Goal: Information Seeking & Learning: Learn about a topic

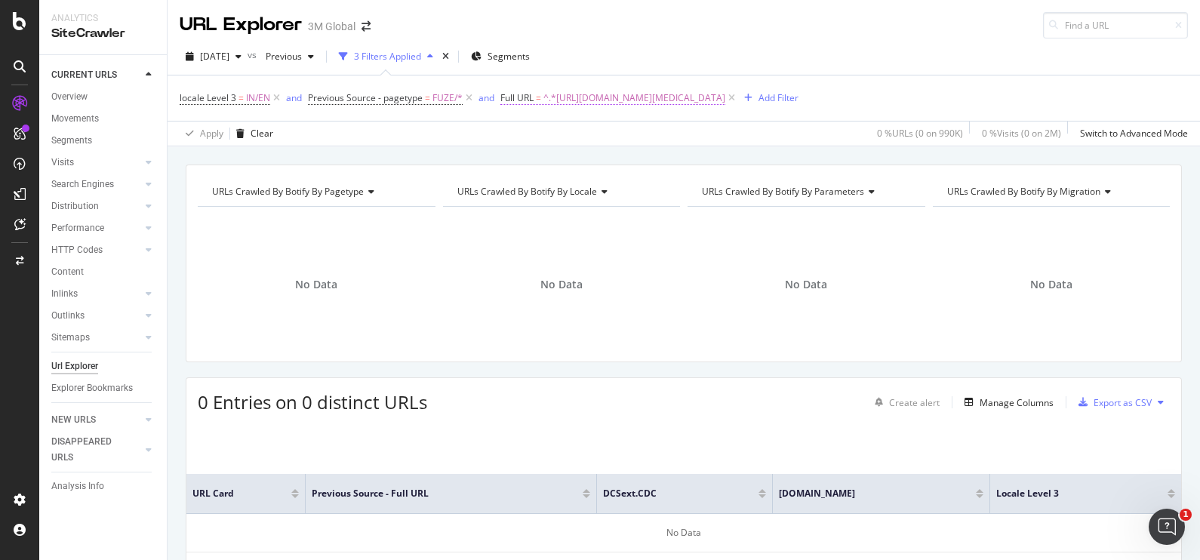
click at [725, 95] on span "^.*[URL][DOMAIN_NAME][MEDICAL_DATA]" at bounding box center [634, 98] width 182 height 21
click at [672, 163] on div at bounding box center [668, 160] width 22 height 24
click at [608, 165] on input "text" at bounding box center [596, 160] width 165 height 24
paste input "[URL][DOMAIN_NAME][MEDICAL_DATA]"
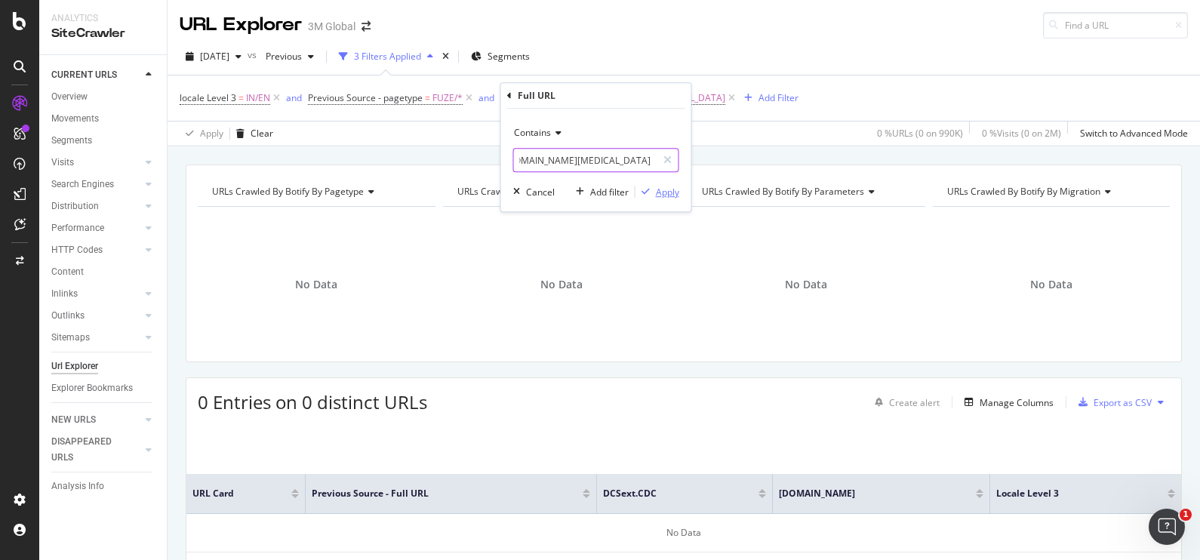
type input "[URL][DOMAIN_NAME][MEDICAL_DATA]"
click at [657, 194] on div "Apply" at bounding box center [667, 192] width 23 height 13
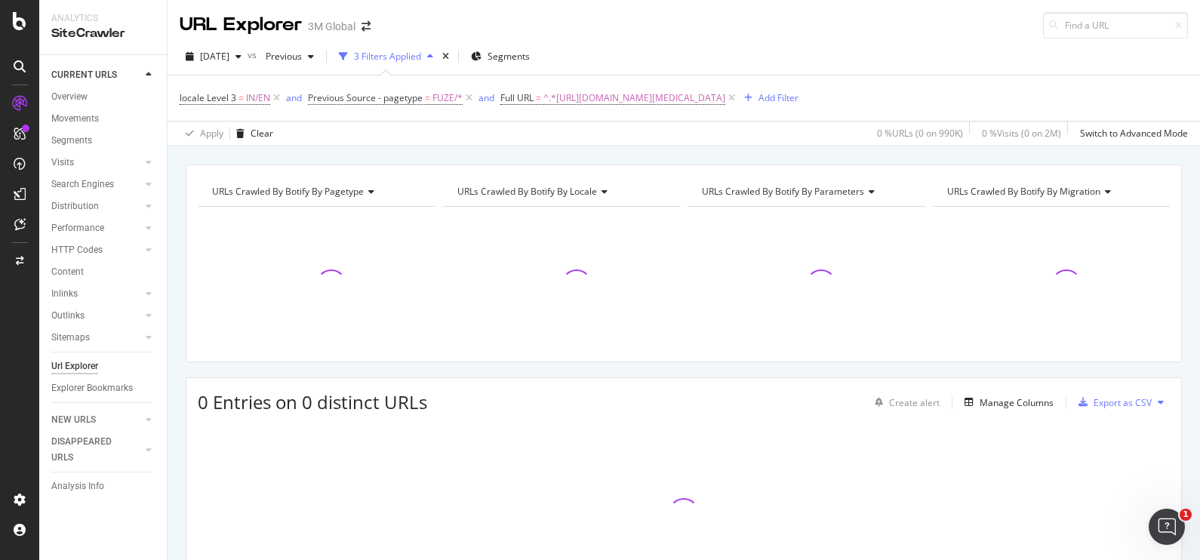
click at [617, 158] on div "URLs Crawled By Botify By pagetype Chart (by Value) Table Expand Export as CSV …" at bounding box center [684, 164] width 1032 height 36
